Goal: Transaction & Acquisition: Purchase product/service

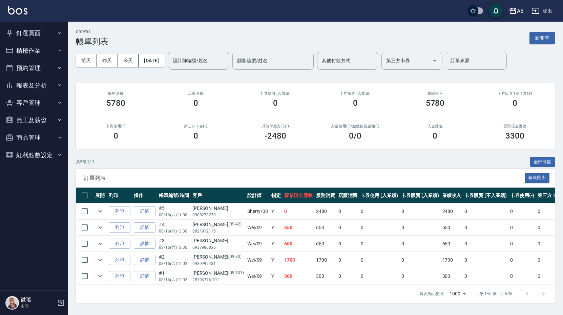
scroll to position [0, 149]
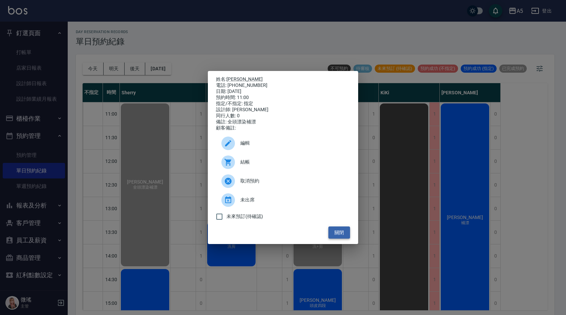
click at [346, 234] on button "關閉" at bounding box center [339, 233] width 22 height 13
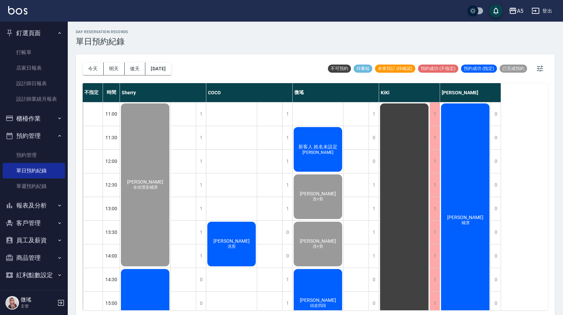
click at [170, 268] on div "[PERSON_NAME]四段" at bounding box center [145, 185] width 50 height 165
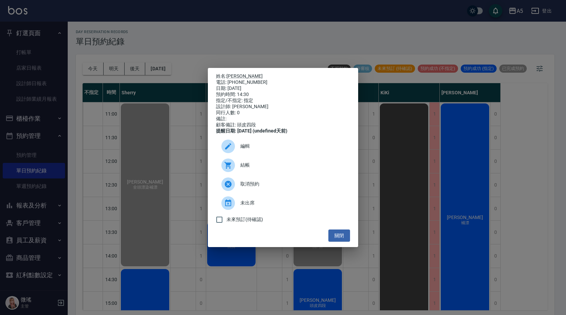
click at [337, 230] on ul "編輯 結帳 取消預約 未出席 未來預訂(待確認)" at bounding box center [283, 181] width 134 height 95
click at [343, 240] on button "關閉" at bounding box center [339, 236] width 22 height 13
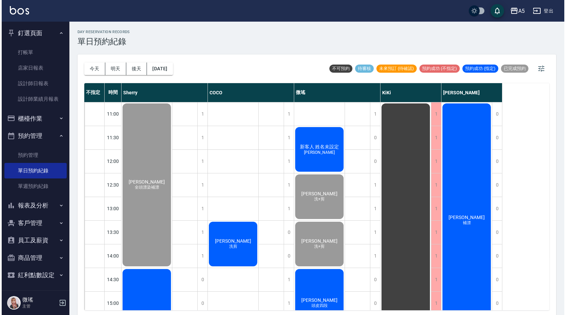
scroll to position [135, 0]
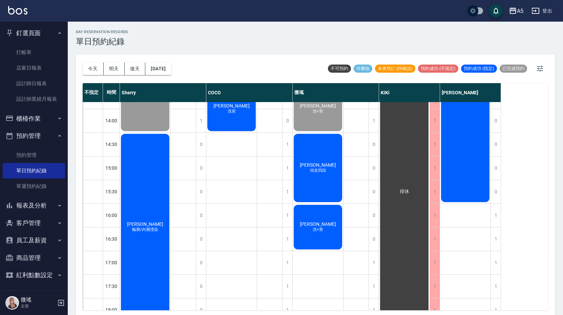
click at [147, 49] on span "頭皮四段" at bounding box center [145, 49] width 3 height 0
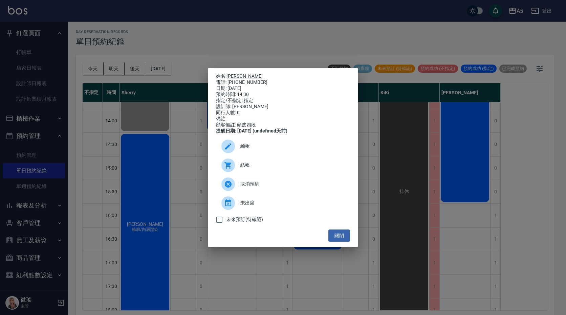
click at [264, 187] on span "取消預約" at bounding box center [292, 184] width 104 height 7
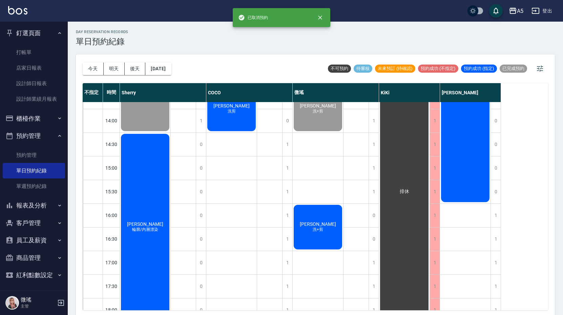
click at [170, 132] on div "[PERSON_NAME]+剪" at bounding box center [145, 49] width 50 height 165
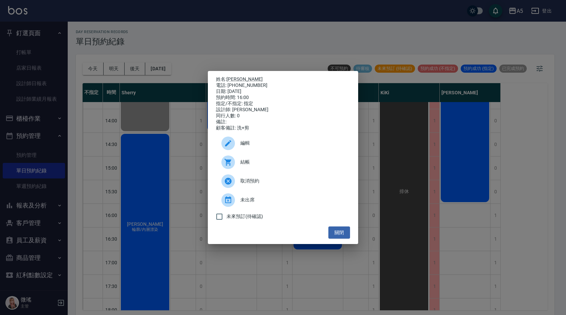
click at [261, 166] on span "結帳" at bounding box center [292, 162] width 104 height 7
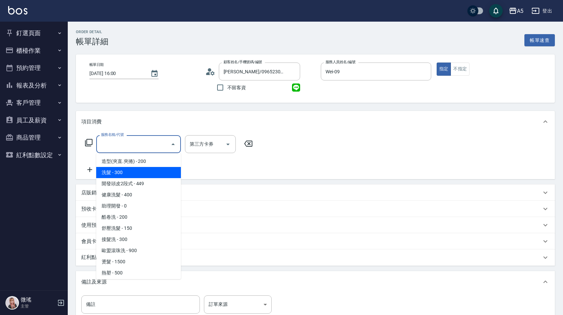
click at [123, 172] on span "洗髮 - 300" at bounding box center [138, 172] width 85 height 11
type input "洗髮(201)"
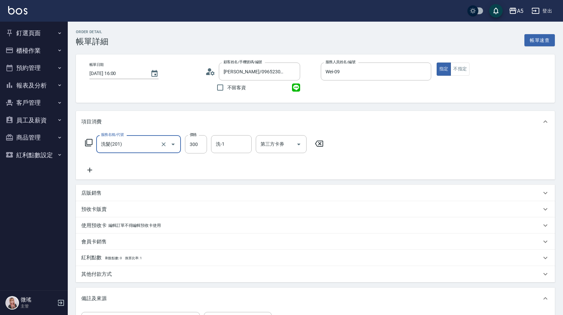
drag, startPoint x: 89, startPoint y: 172, endPoint x: 94, endPoint y: 171, distance: 5.3
click at [94, 171] on icon at bounding box center [89, 170] width 17 height 8
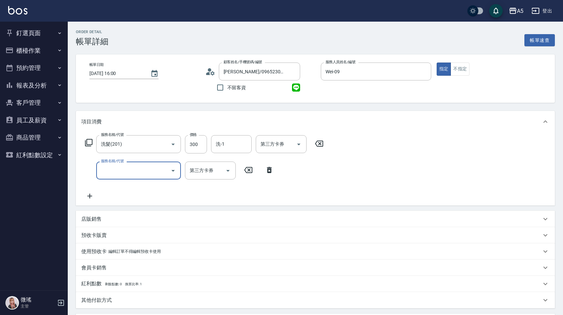
click at [119, 170] on input "服務名稱/代號" at bounding box center [133, 171] width 68 height 12
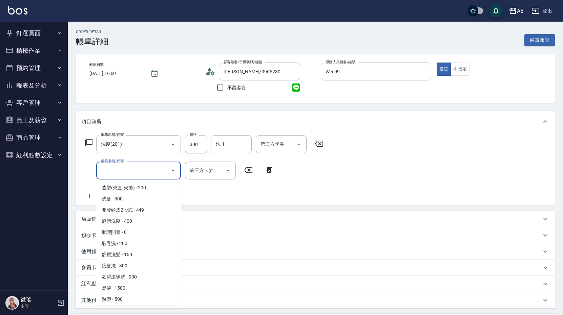
scroll to position [135, 0]
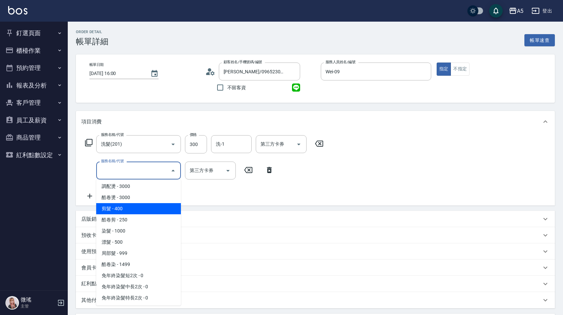
click at [137, 209] on span "剪髮 - 400" at bounding box center [138, 208] width 85 height 11
type input "70"
type input "剪髮(401)"
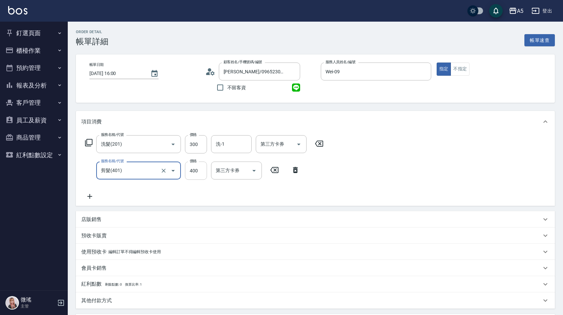
click at [195, 172] on input "400" at bounding box center [196, 171] width 22 height 18
type input "30"
type input "500"
type input "80"
type input "500"
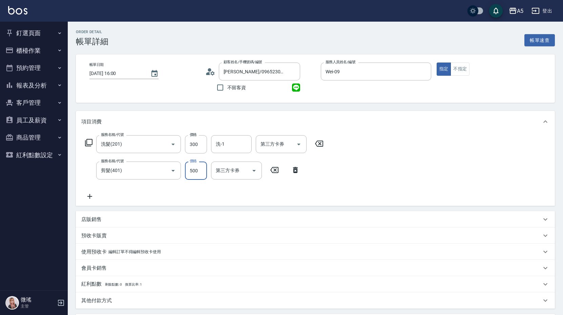
click at [169, 184] on div "服務名稱/代號 洗髮(201) 服務名稱/代號 價格 300 價格 洗-1 洗-1 第三方卡券 第三方卡券 服務名稱/代號 剪髮(401) 服務名稱/代號 價…" at bounding box center [204, 167] width 246 height 65
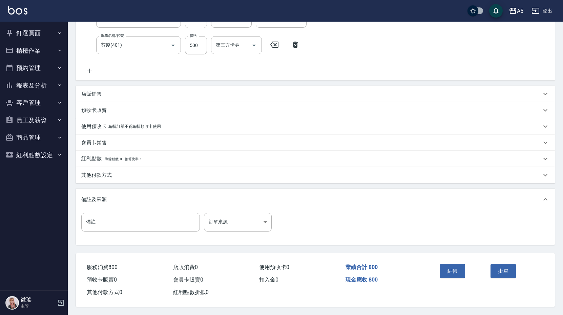
click at [94, 176] on div "其他付款方式" at bounding box center [315, 175] width 479 height 16
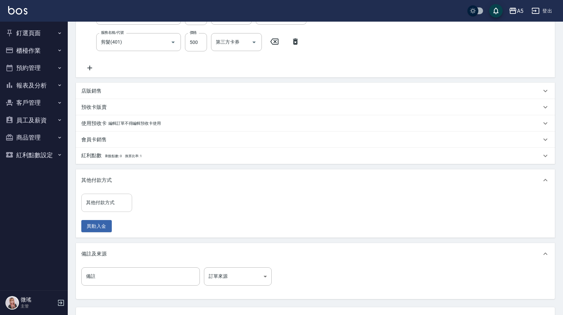
click at [109, 205] on input "其他付款方式" at bounding box center [106, 203] width 45 height 12
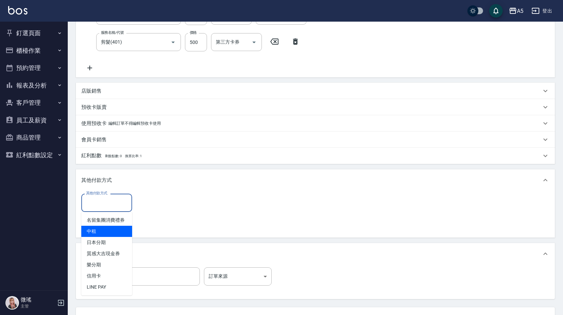
click at [111, 232] on span "中租" at bounding box center [106, 231] width 51 height 11
type input "中租"
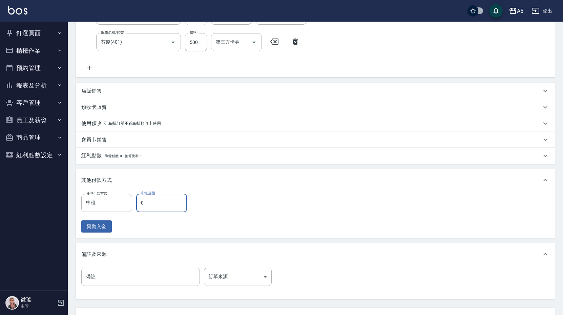
click at [166, 205] on input "0" at bounding box center [161, 203] width 51 height 18
type input "70"
type input "80"
type input "0"
type input "800"
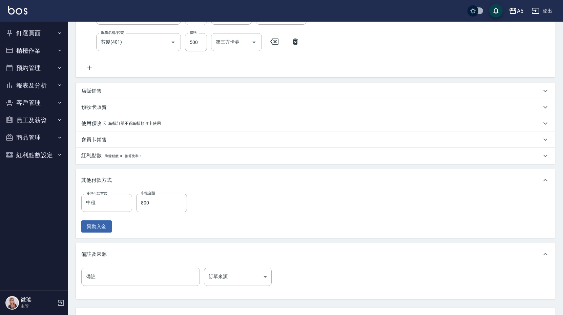
click at [304, 210] on div "其他付款方式 中租 其他付款方式 中租金額 800 中租金額 異動入金" at bounding box center [315, 213] width 468 height 39
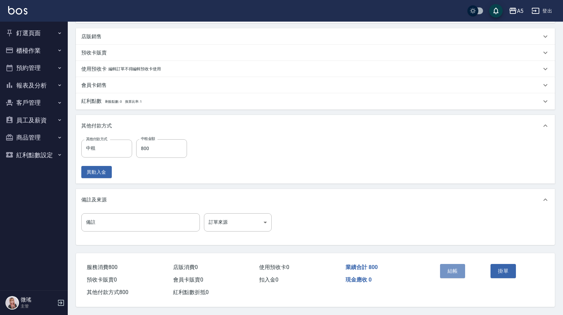
drag, startPoint x: 446, startPoint y: 264, endPoint x: 450, endPoint y: 264, distance: 3.7
click at [447, 264] on button "結帳" at bounding box center [452, 271] width 25 height 14
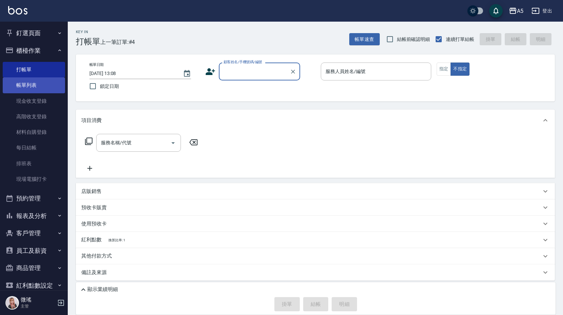
click at [40, 88] on link "帳單列表" at bounding box center [34, 86] width 62 height 16
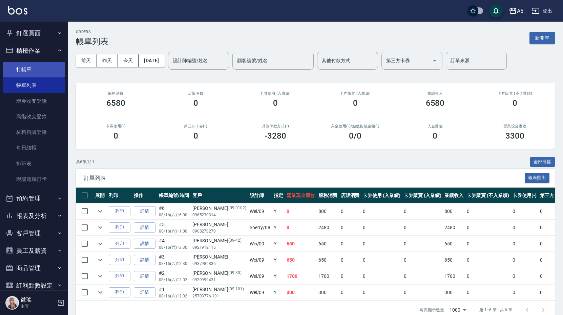
click at [26, 69] on link "打帳單" at bounding box center [34, 70] width 62 height 16
